Goal: Task Accomplishment & Management: Understand process/instructions

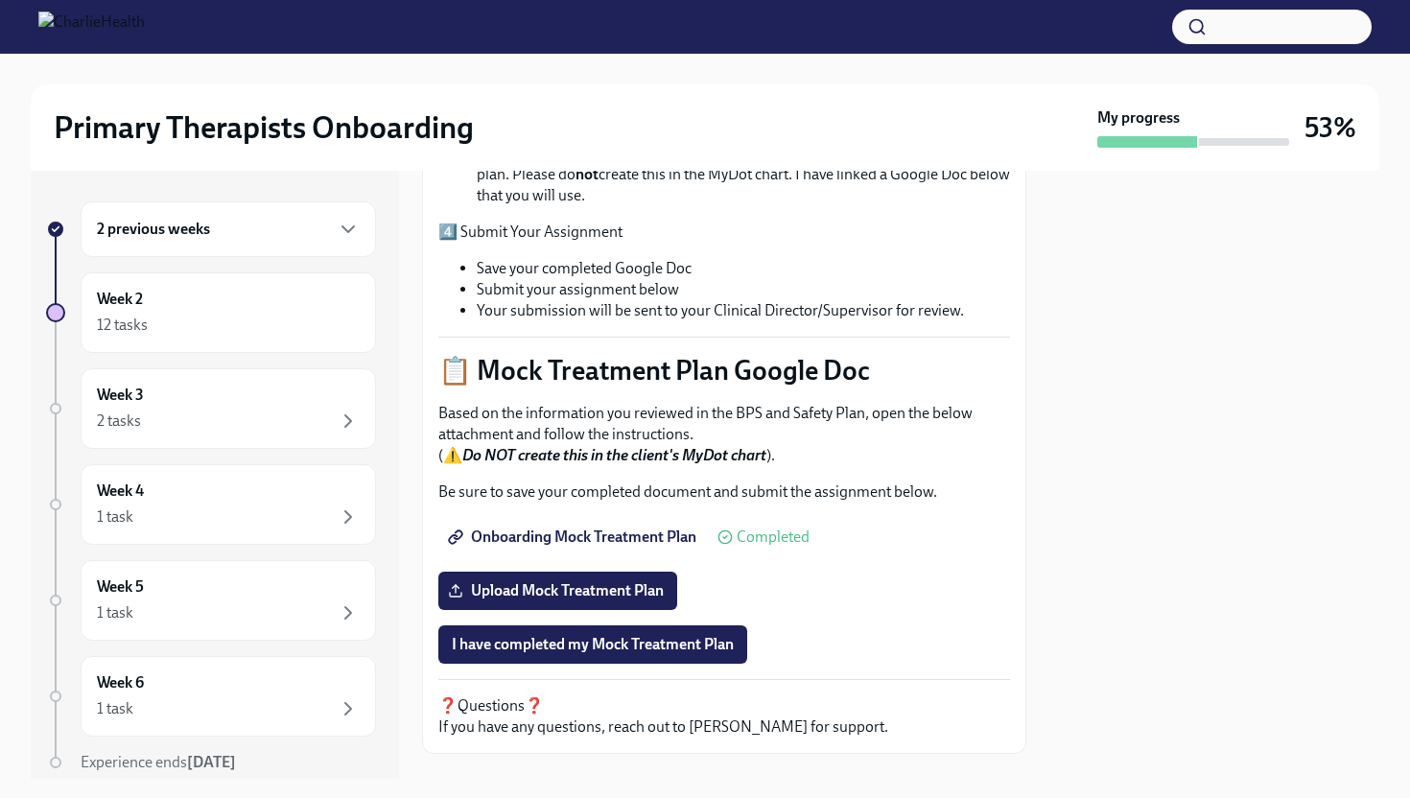
scroll to position [705, 0]
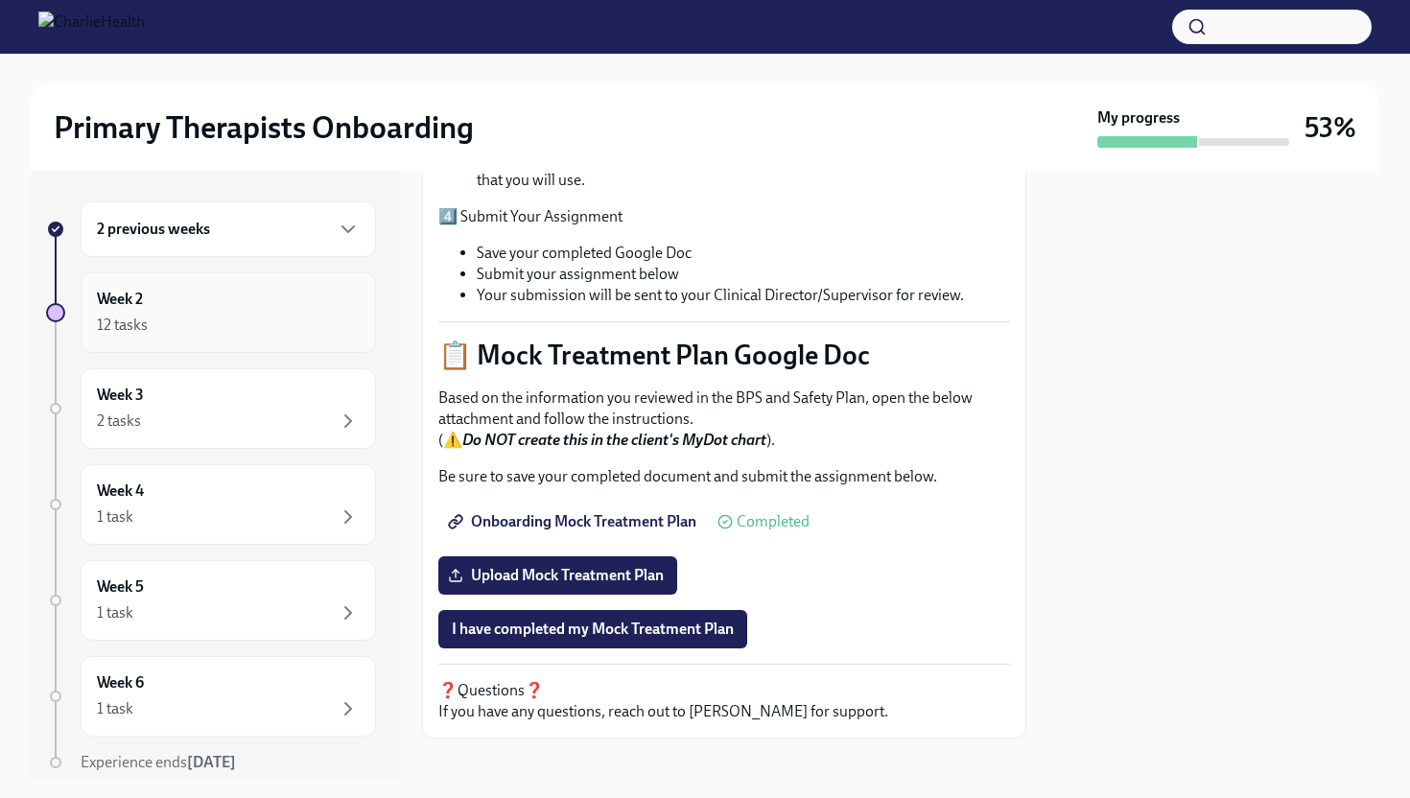
click at [270, 308] on div "Week 2 12 tasks" at bounding box center [228, 313] width 263 height 48
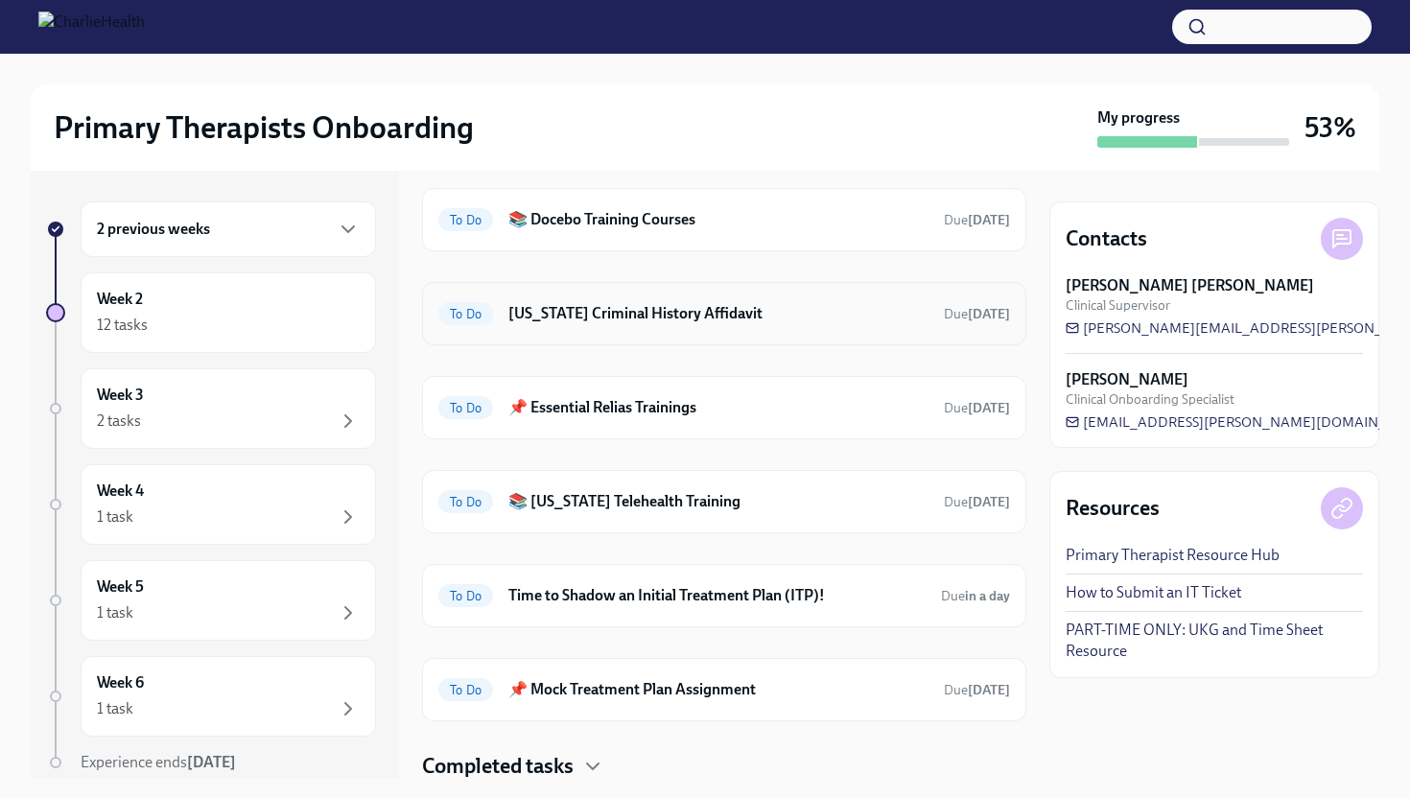
scroll to position [134, 0]
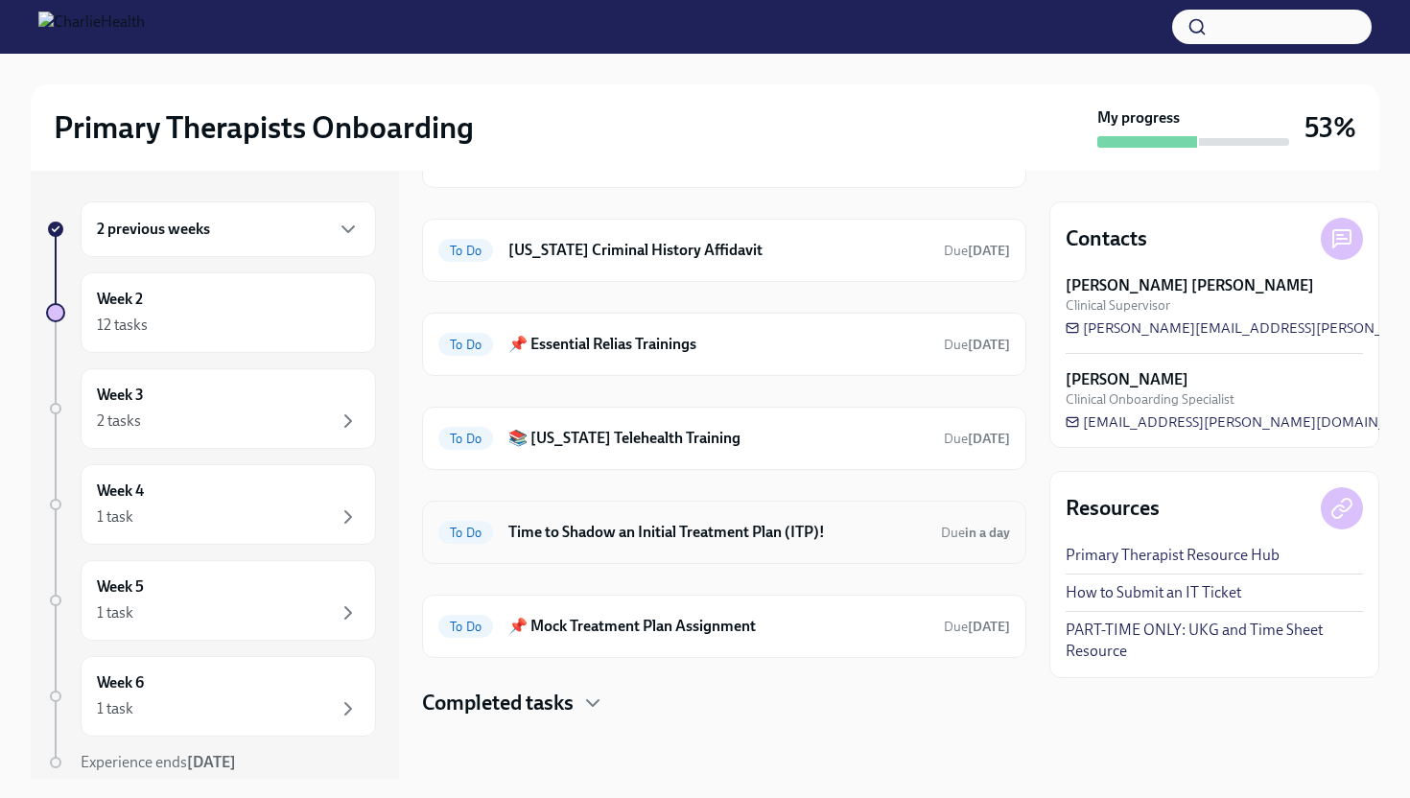
click at [755, 555] on div "To Do Time to Shadow an Initial Treatment Plan (ITP)! Due in a day" at bounding box center [724, 532] width 604 height 63
click at [749, 534] on h6 "Time to Shadow an Initial Treatment Plan (ITP)!" at bounding box center [716, 532] width 417 height 21
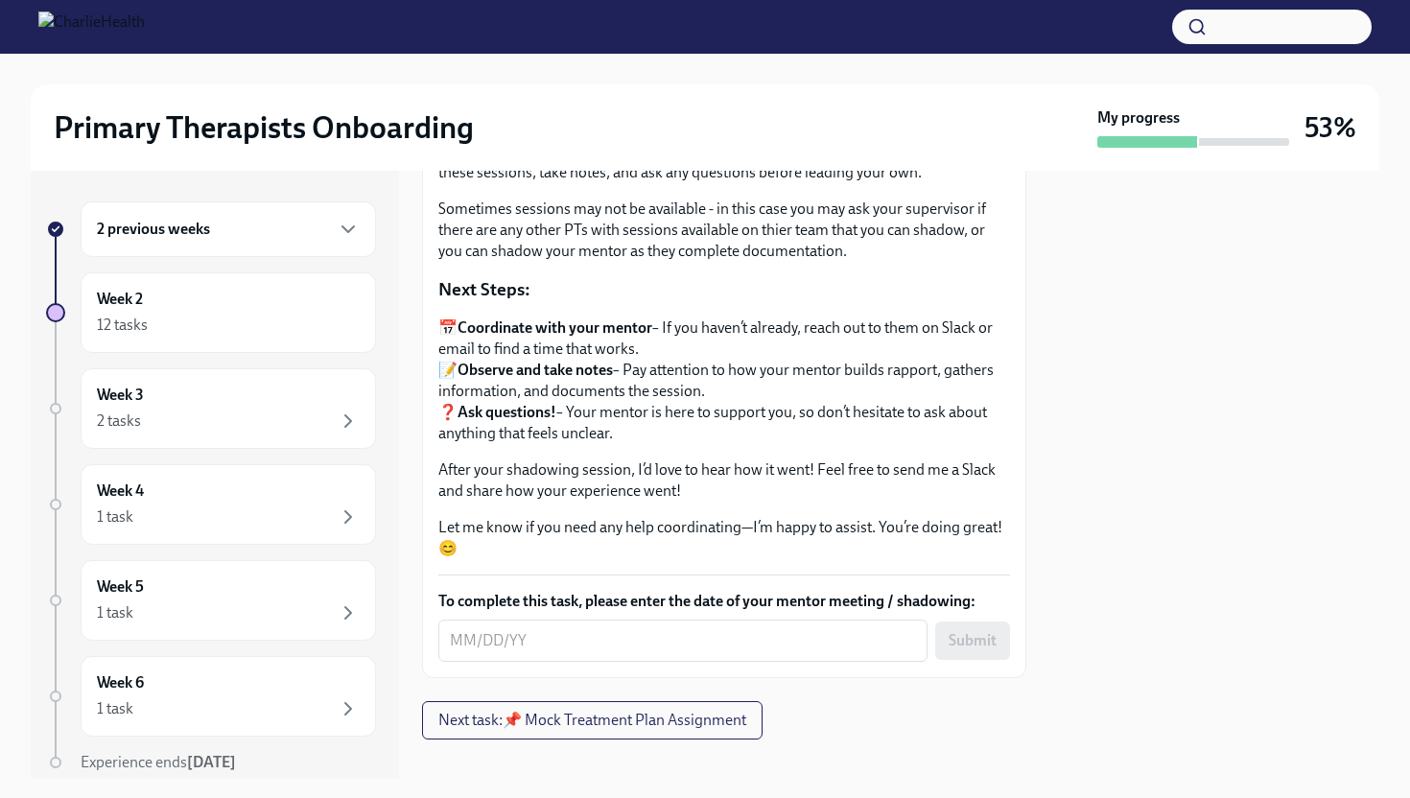
scroll to position [239, 0]
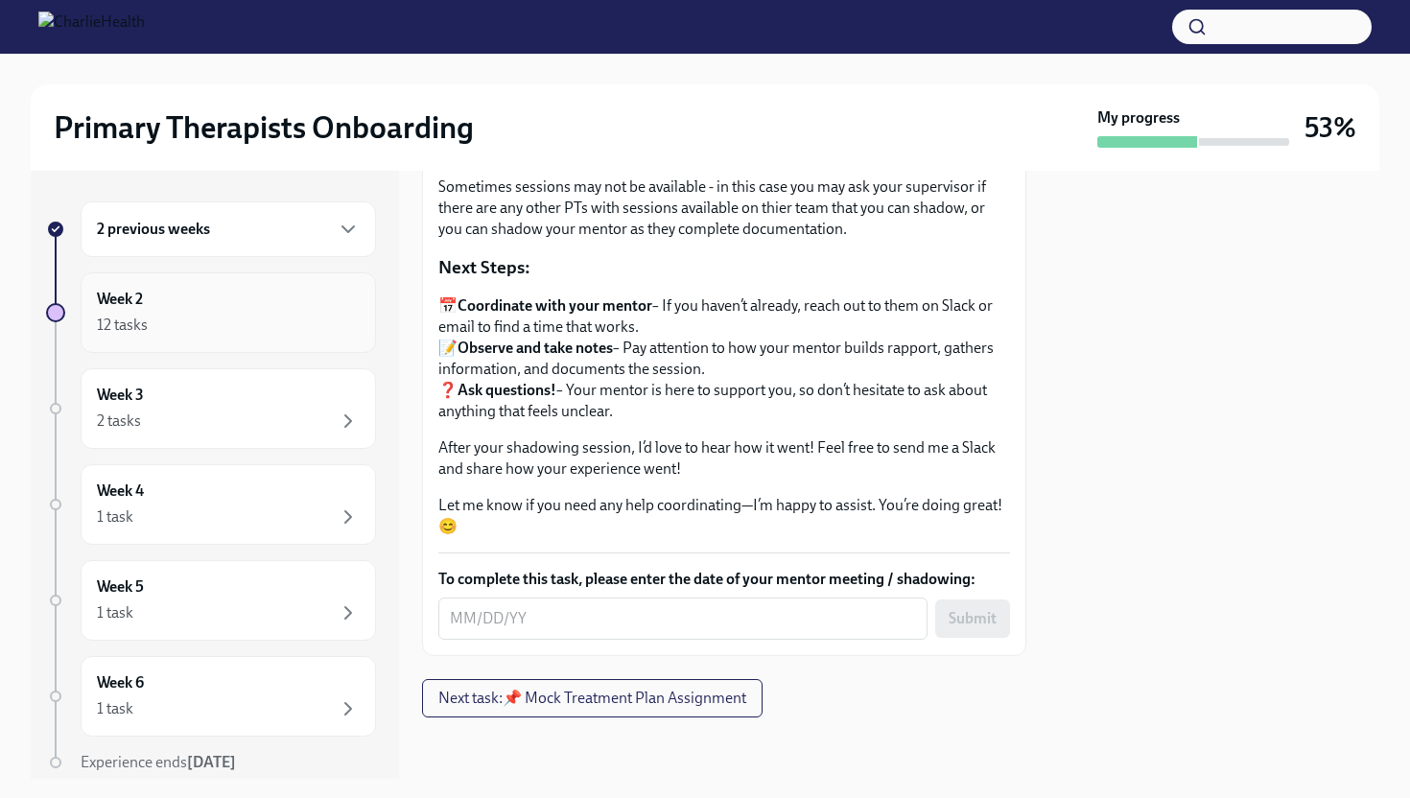
click at [169, 329] on div "12 tasks" at bounding box center [228, 325] width 263 height 23
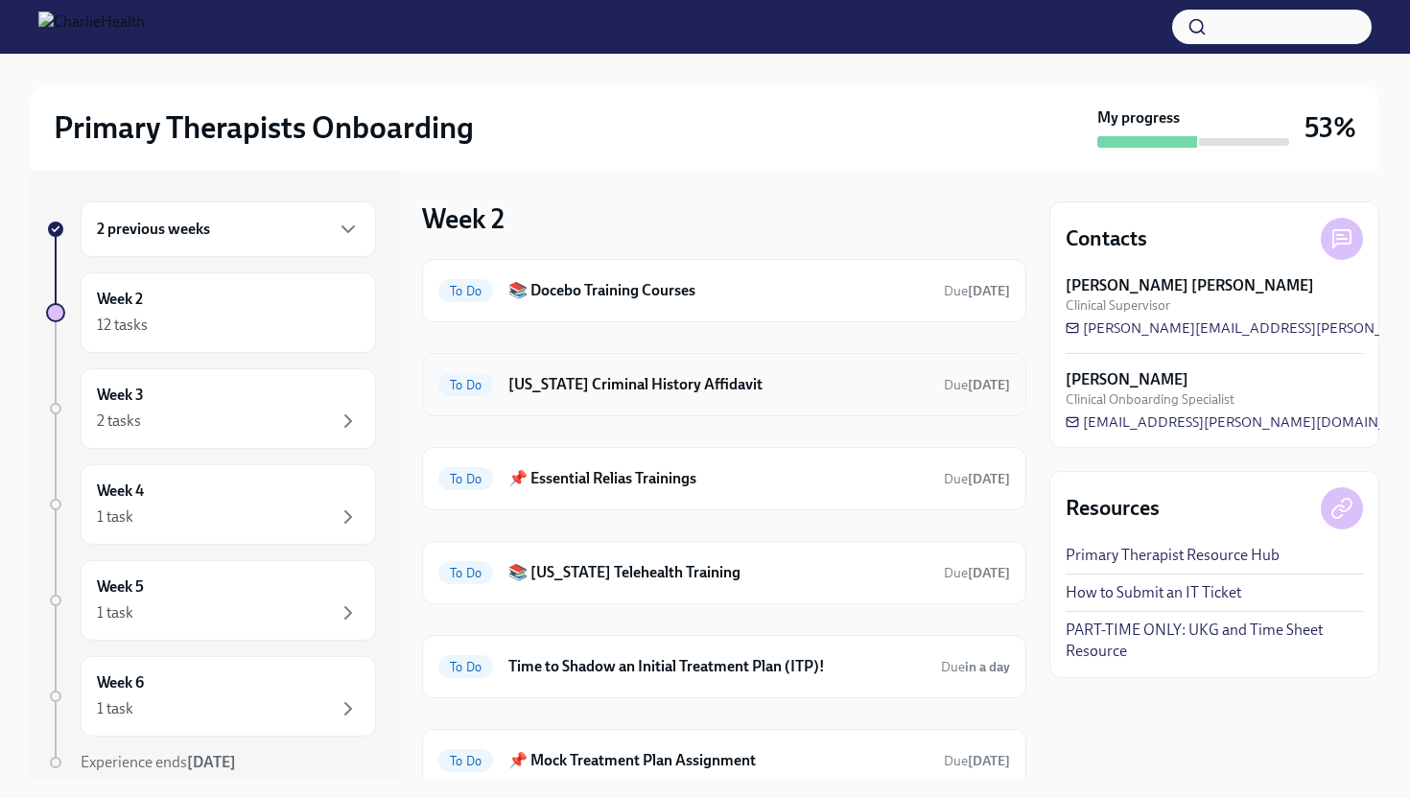
click at [739, 376] on h6 "[US_STATE] Criminal History Affidavit" at bounding box center [718, 384] width 420 height 21
